Goal: Check status: Check status

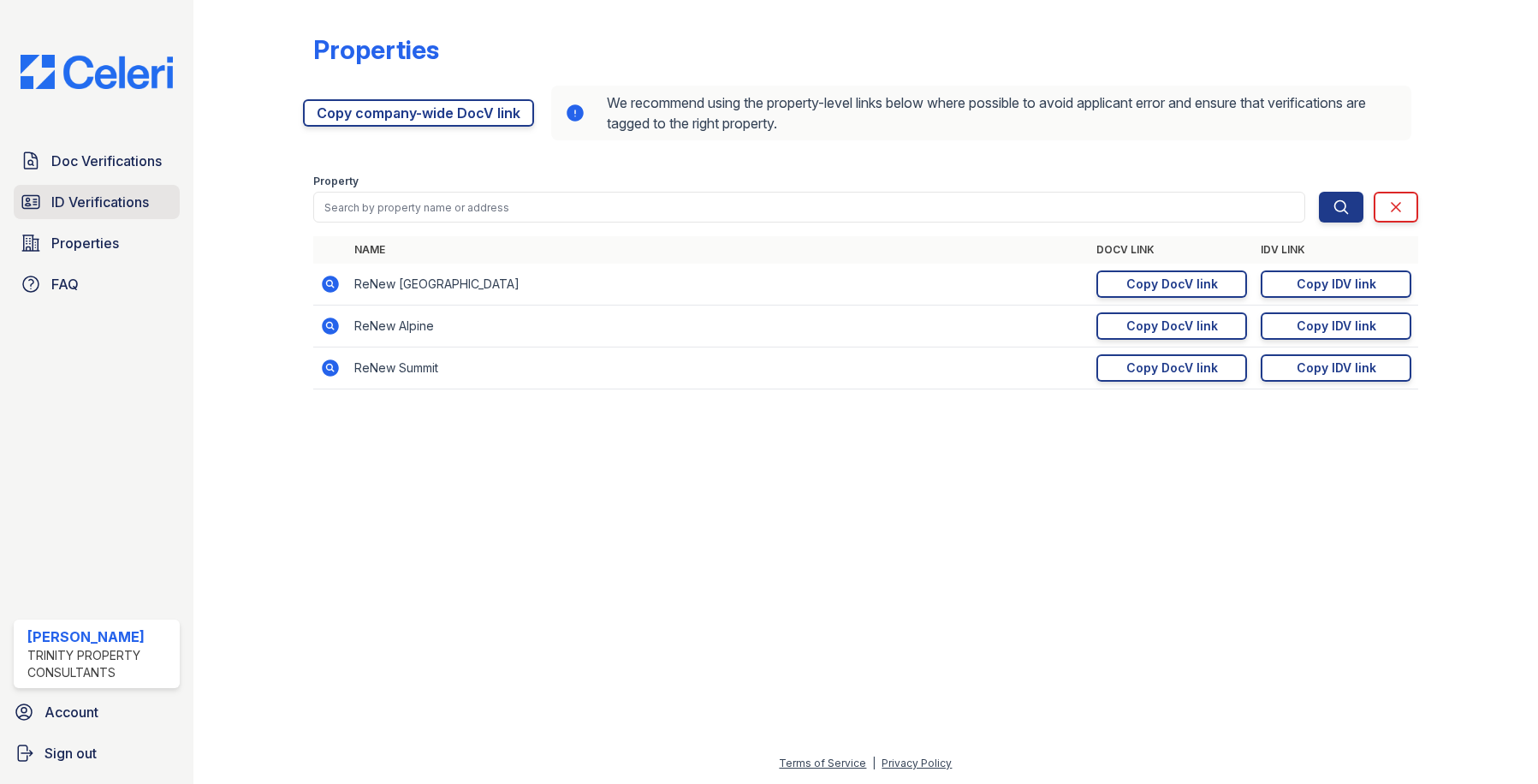
click at [114, 203] on span "ID Verifications" at bounding box center [101, 201] width 98 height 20
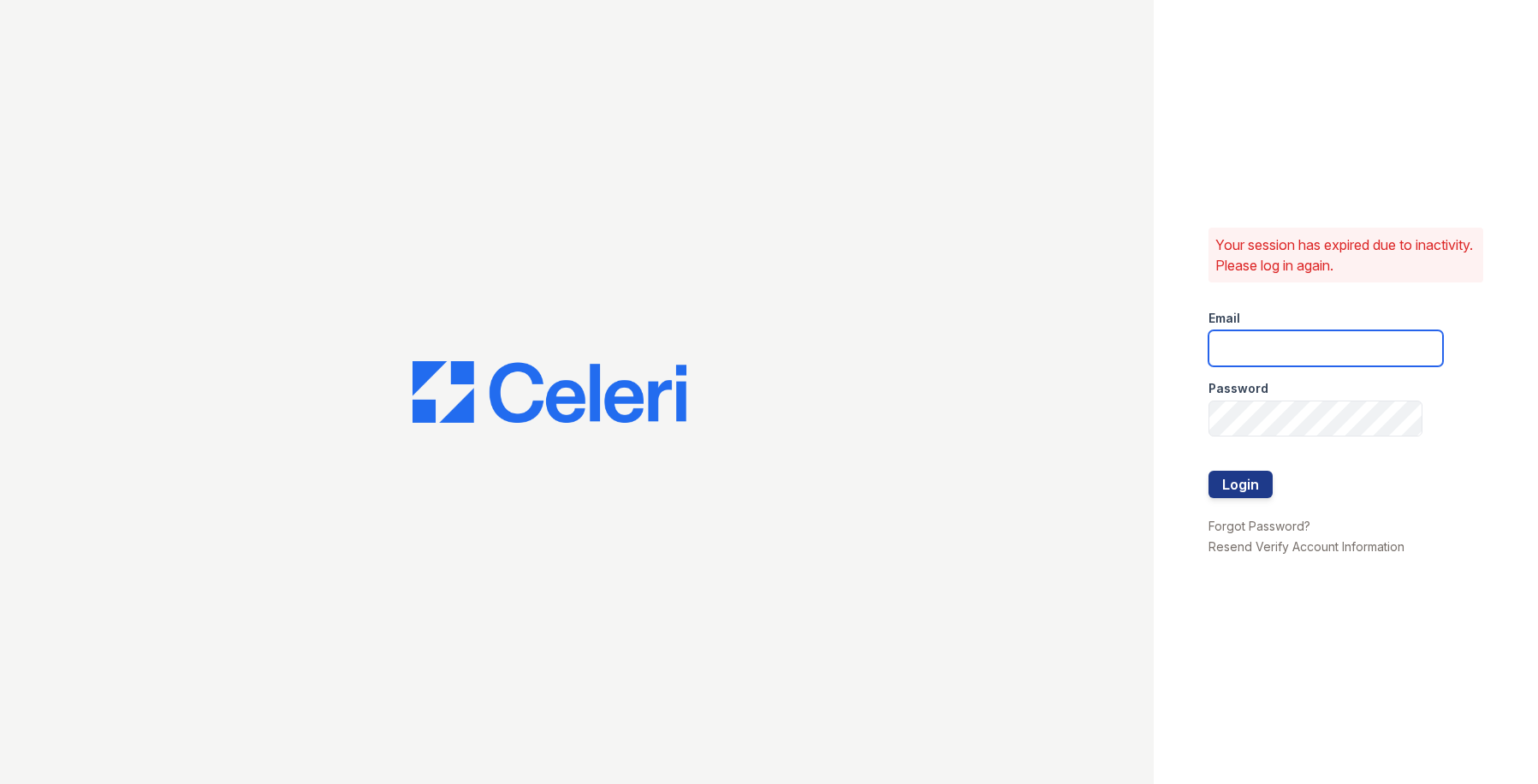
click at [1288, 345] on input "email" at bounding box center [1325, 348] width 235 height 35
type input "owilliams@trinity-pm.com"
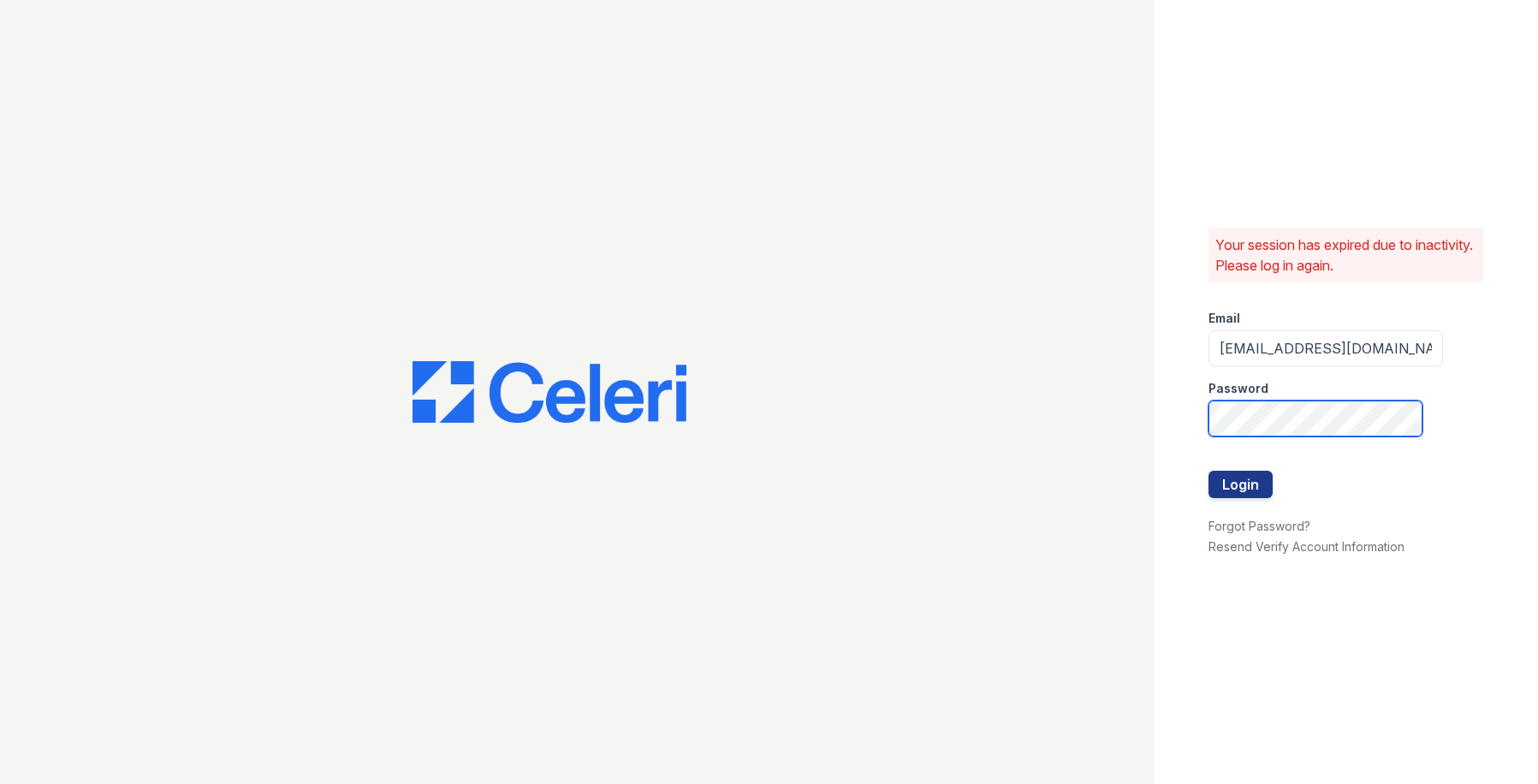
click at [1208, 471] on button "Login" at bounding box center [1240, 484] width 64 height 28
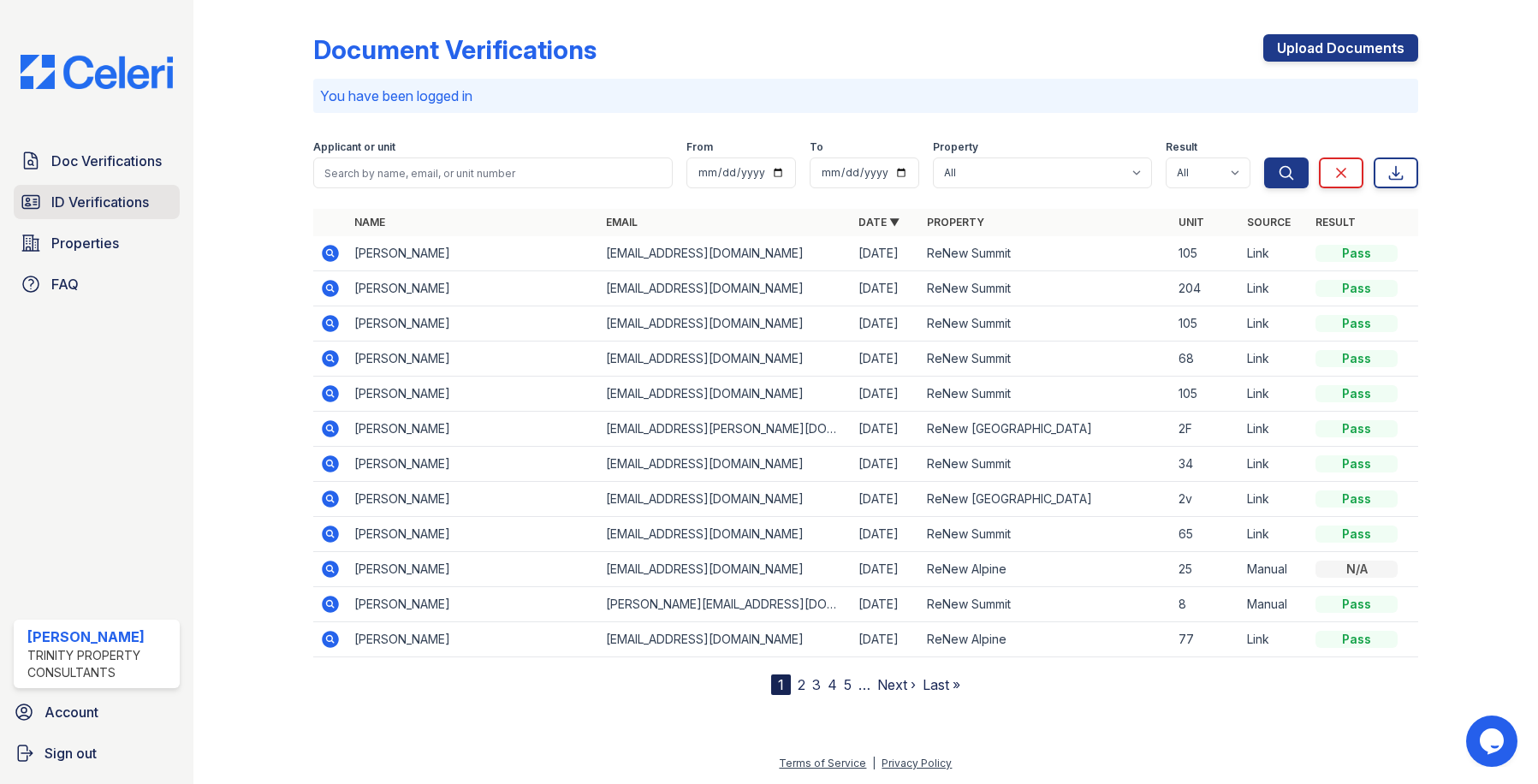
click at [122, 207] on span "ID Verifications" at bounding box center [101, 201] width 98 height 20
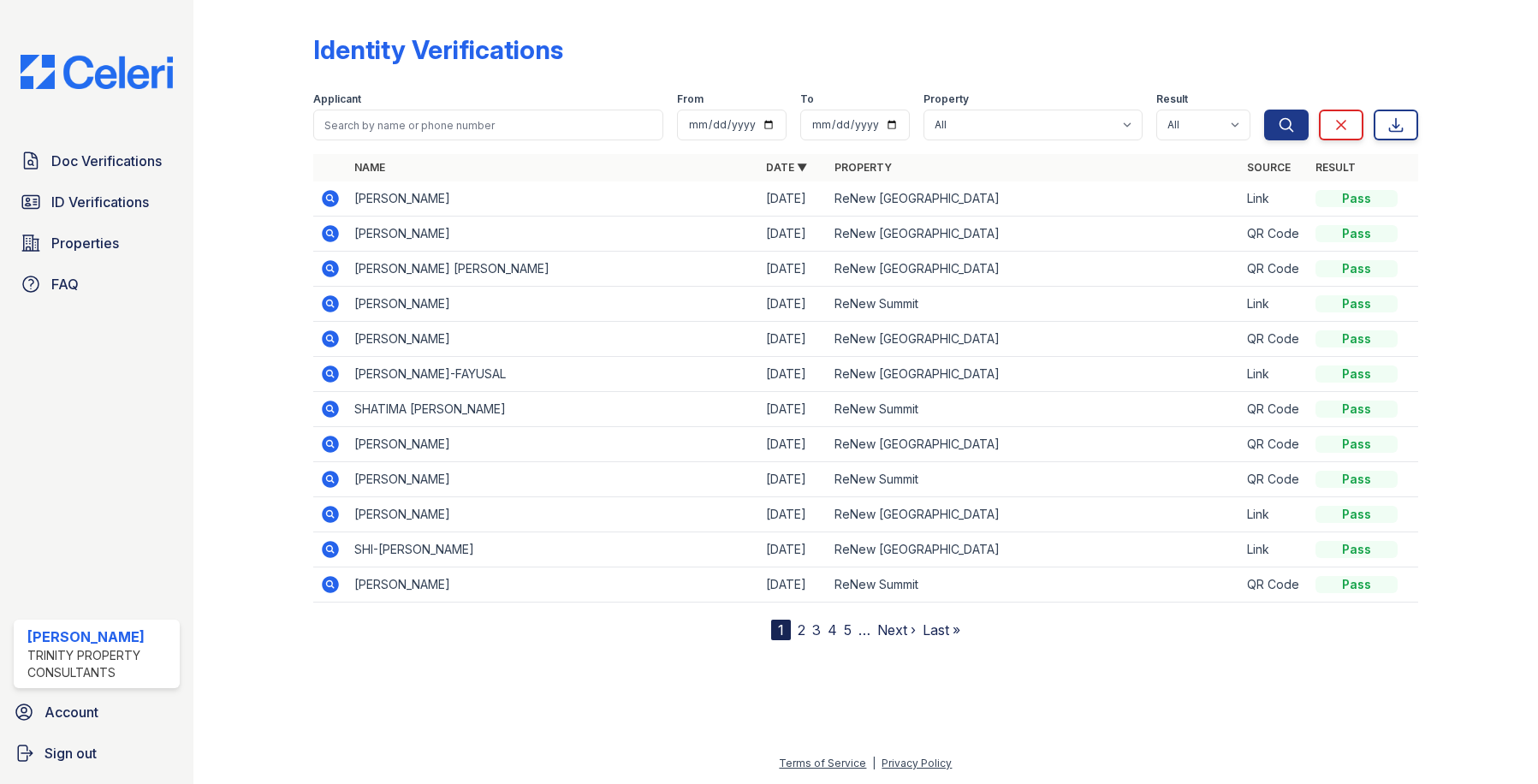
click at [329, 268] on icon at bounding box center [329, 267] width 4 height 4
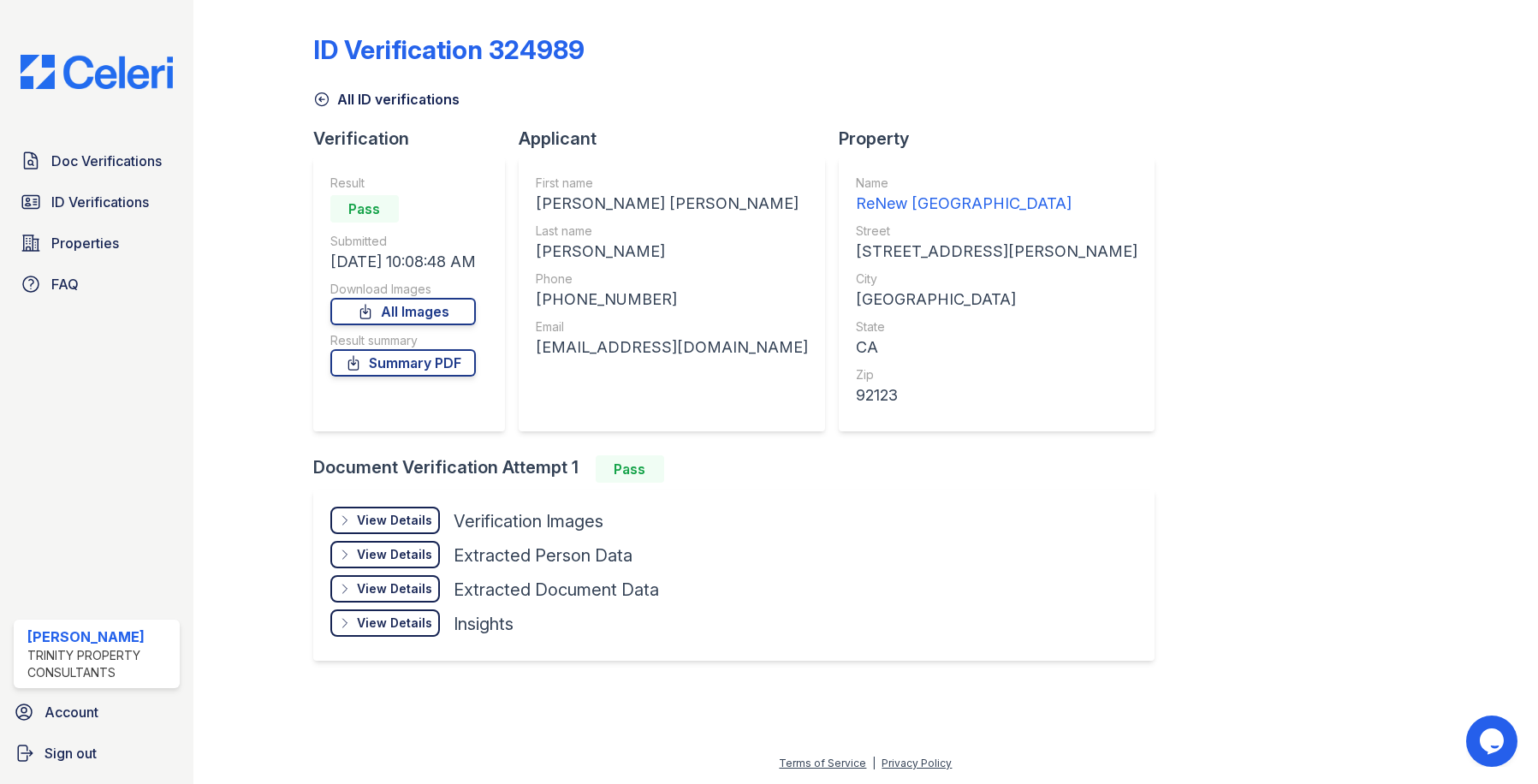
click at [403, 524] on div "View Details" at bounding box center [394, 520] width 76 height 17
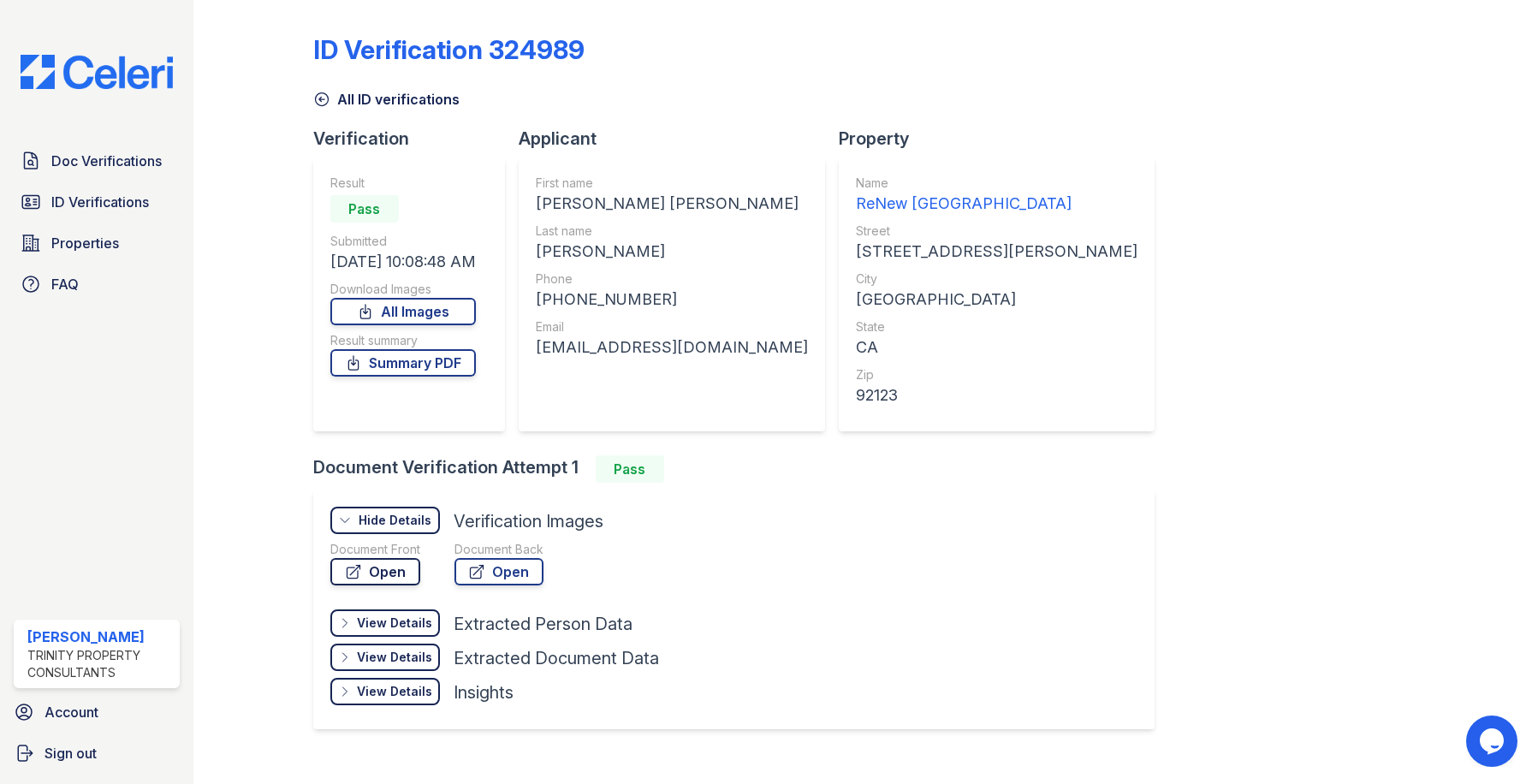
click at [410, 569] on link "Open" at bounding box center [376, 571] width 90 height 28
click at [318, 94] on icon at bounding box center [322, 100] width 17 height 17
